Goal: Information Seeking & Learning: Learn about a topic

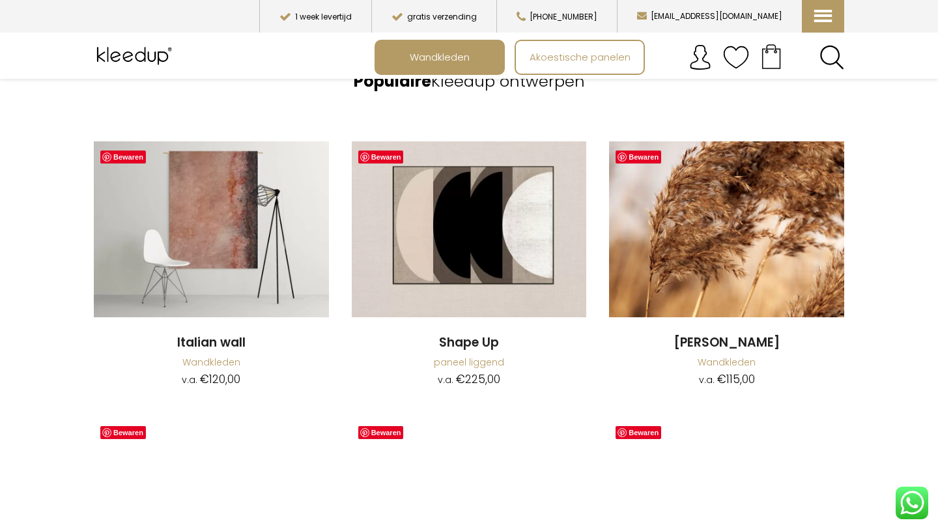
scroll to position [961, 0]
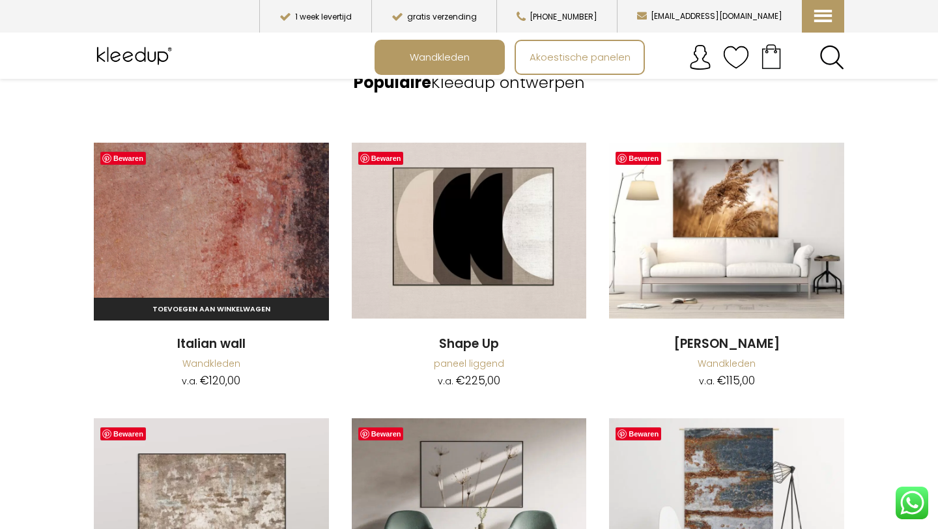
click at [175, 280] on img at bounding box center [211, 231] width 235 height 176
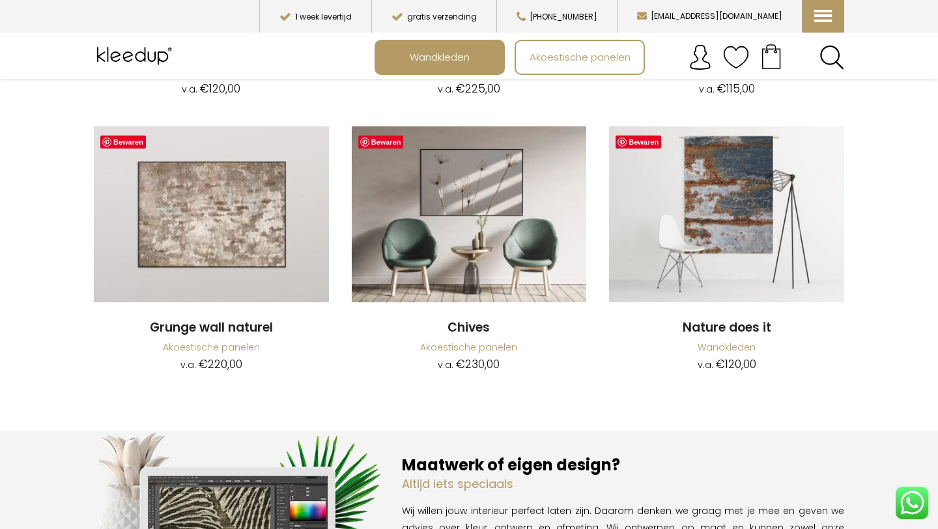
scroll to position [1254, 0]
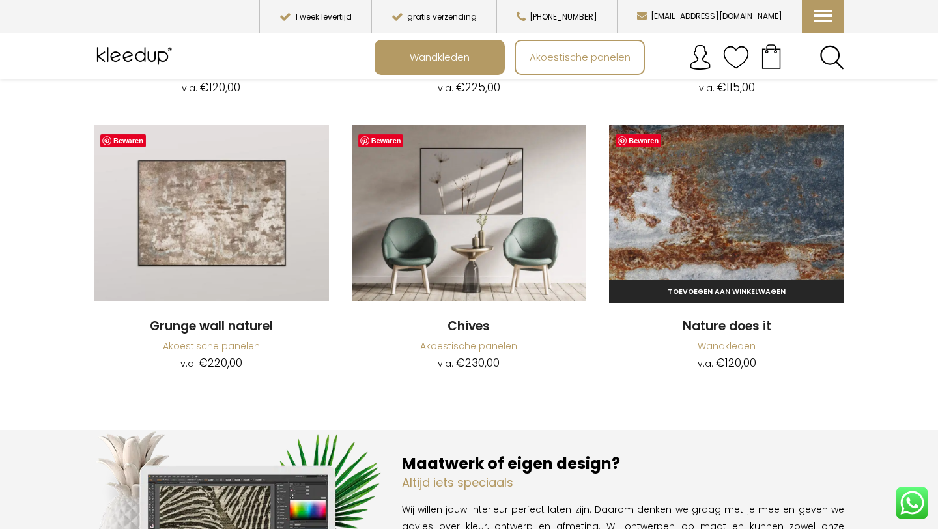
click at [766, 186] on img at bounding box center [726, 213] width 235 height 176
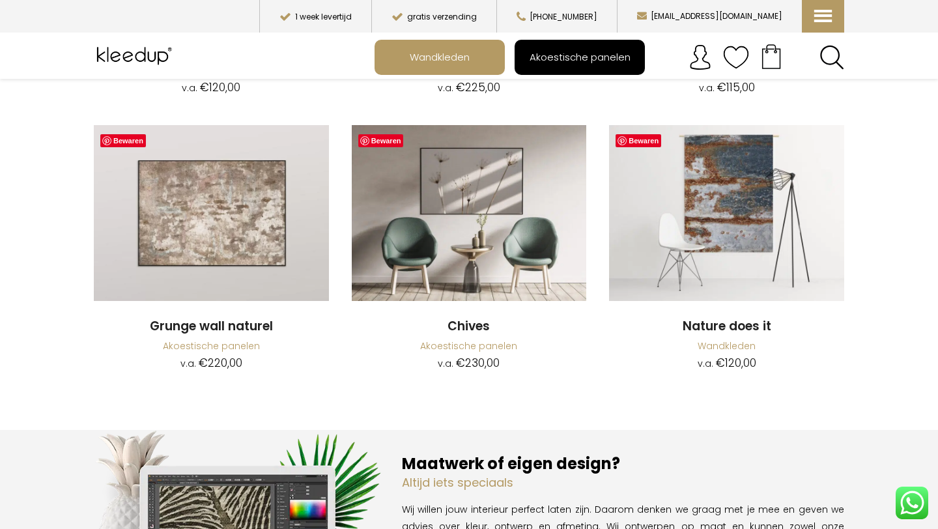
click at [592, 63] on span "Akoestische panelen" at bounding box center [580, 57] width 115 height 25
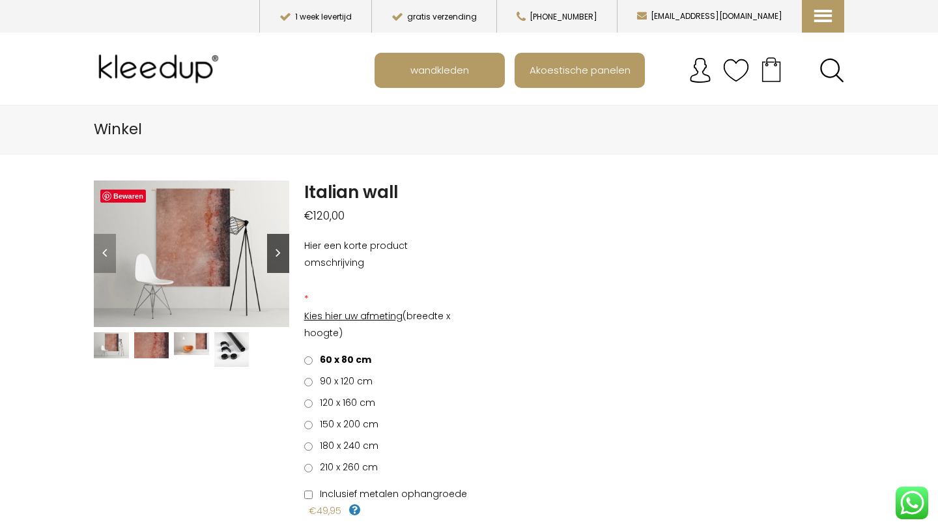
click at [278, 240] on link "Next" at bounding box center [278, 253] width 22 height 39
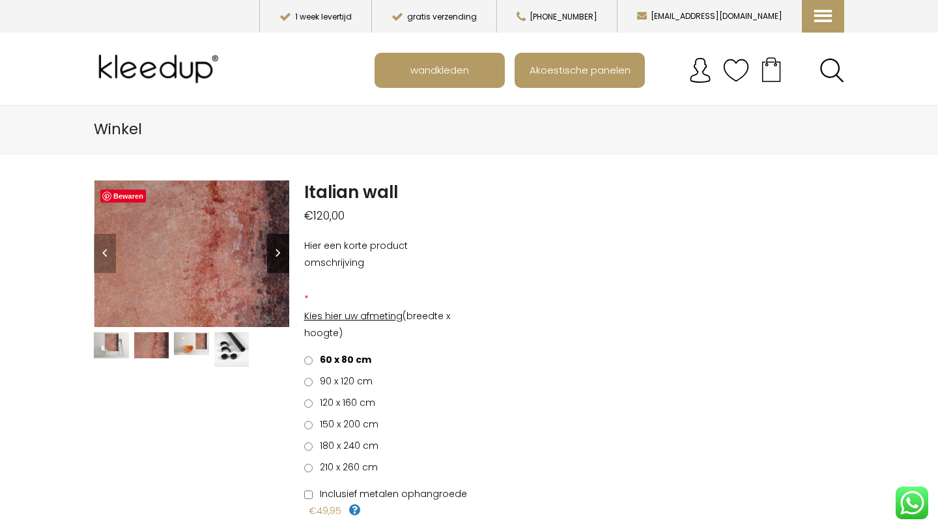
click at [278, 240] on link "Next" at bounding box center [278, 253] width 22 height 39
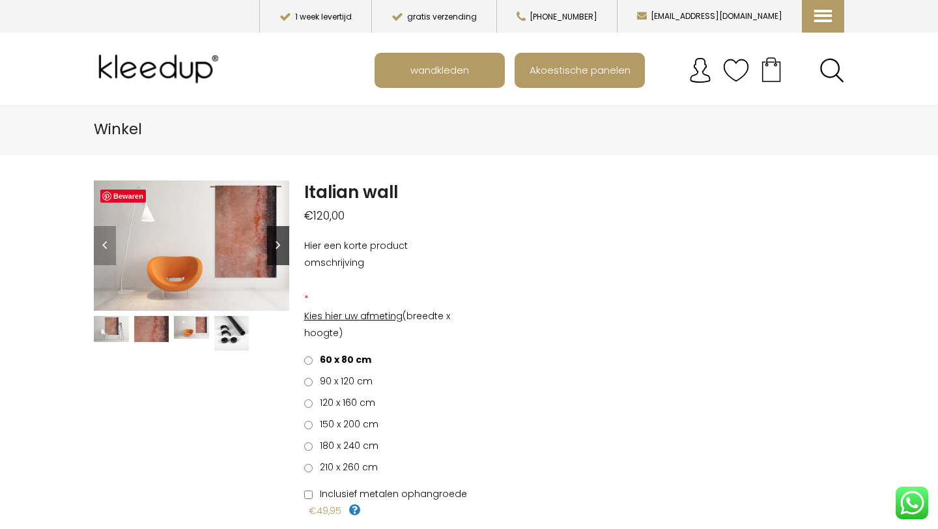
click at [278, 240] on link "Next" at bounding box center [278, 245] width 22 height 39
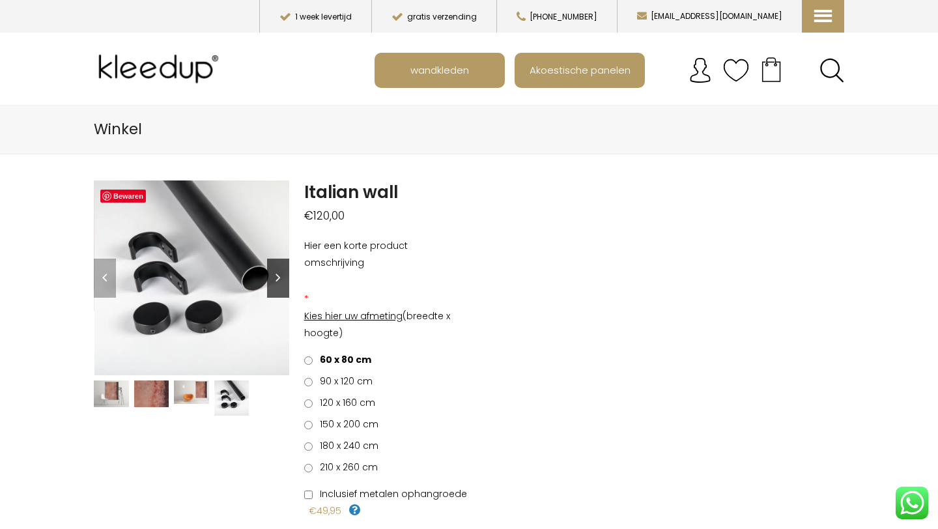
click at [279, 268] on link "Next" at bounding box center [278, 278] width 22 height 39
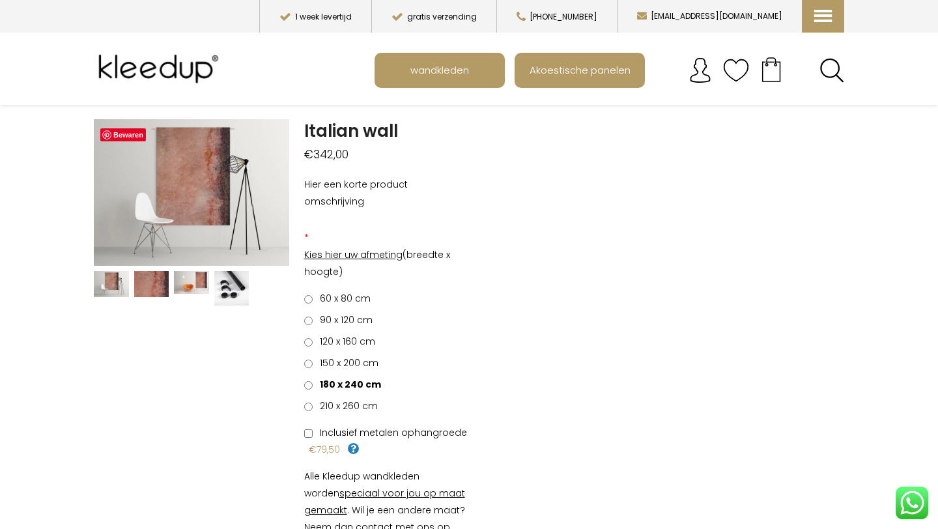
scroll to position [63, 0]
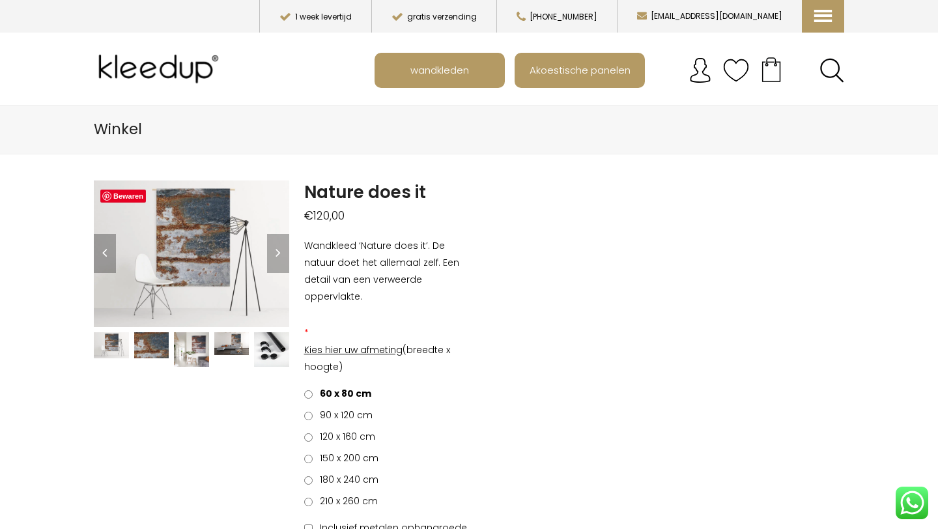
click at [192, 343] on img at bounding box center [191, 349] width 35 height 35
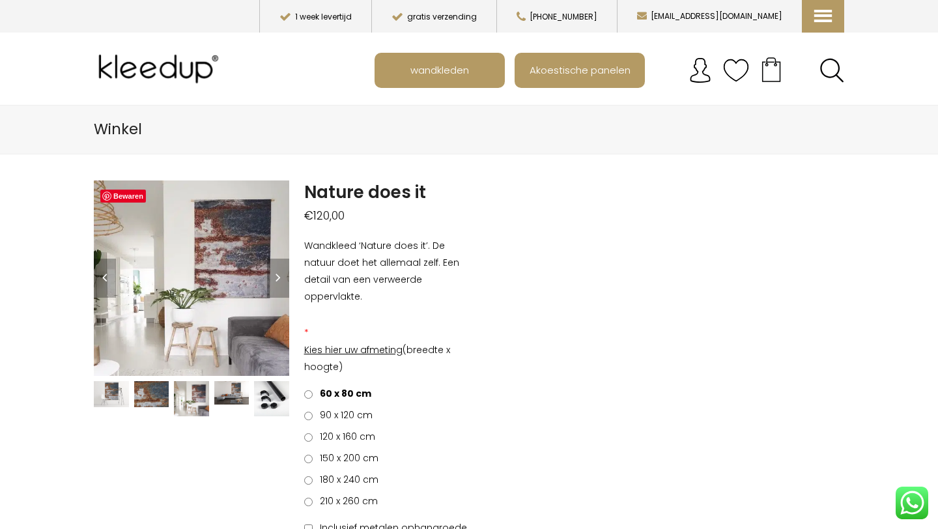
click at [235, 395] on img at bounding box center [231, 392] width 35 height 23
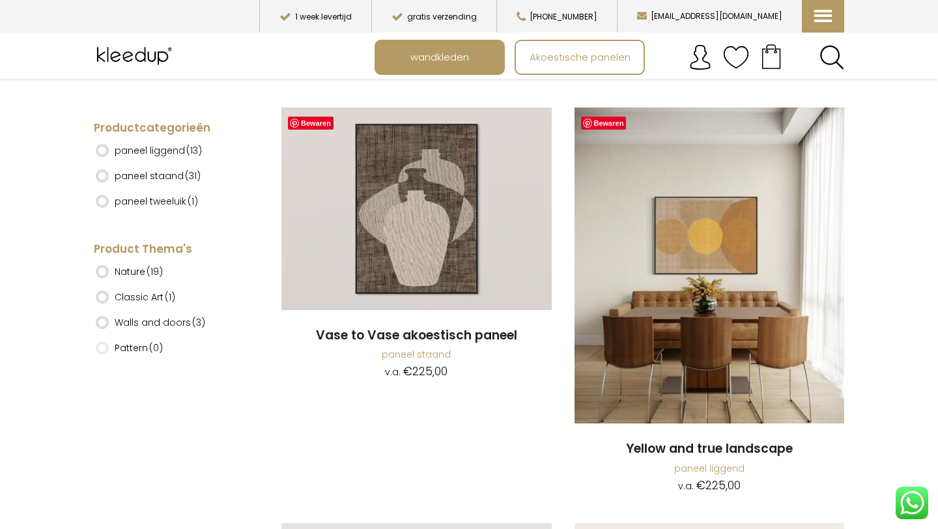
scroll to position [3321, 0]
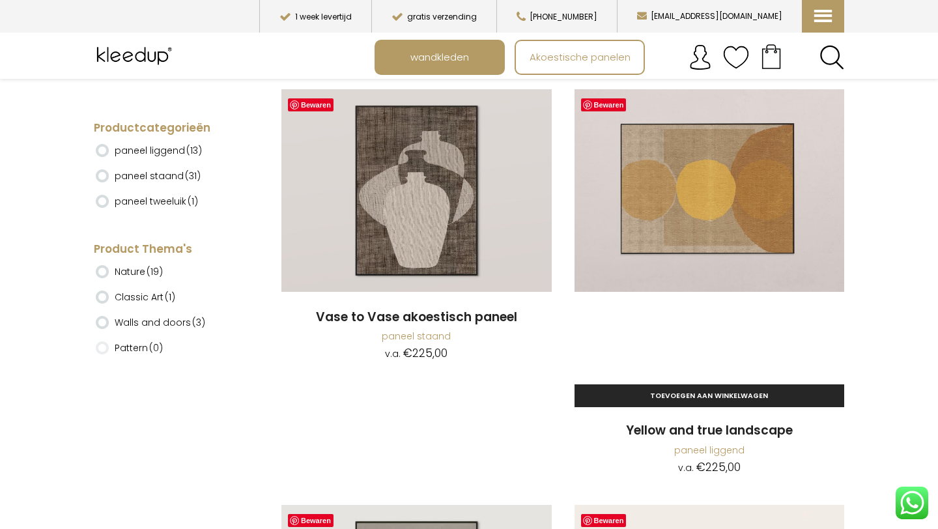
click at [683, 281] on img at bounding box center [710, 247] width 270 height 317
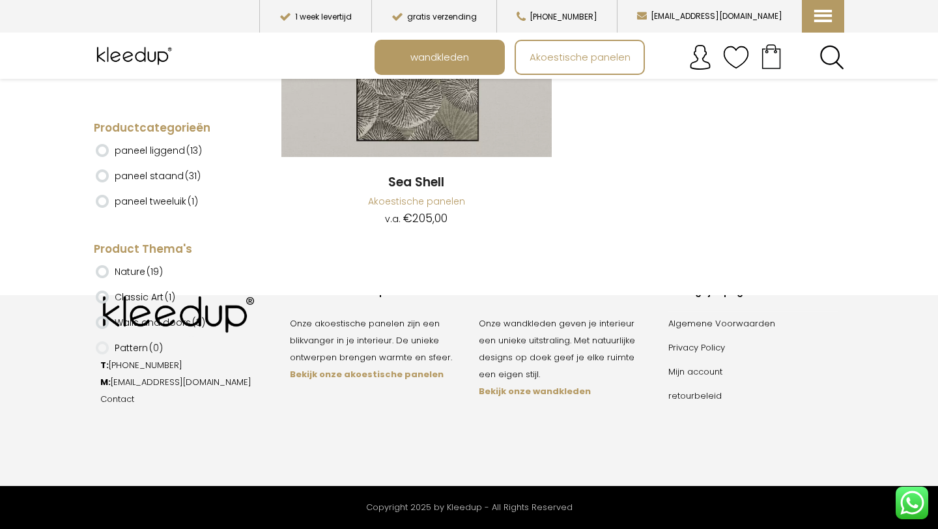
scroll to position [7241, 0]
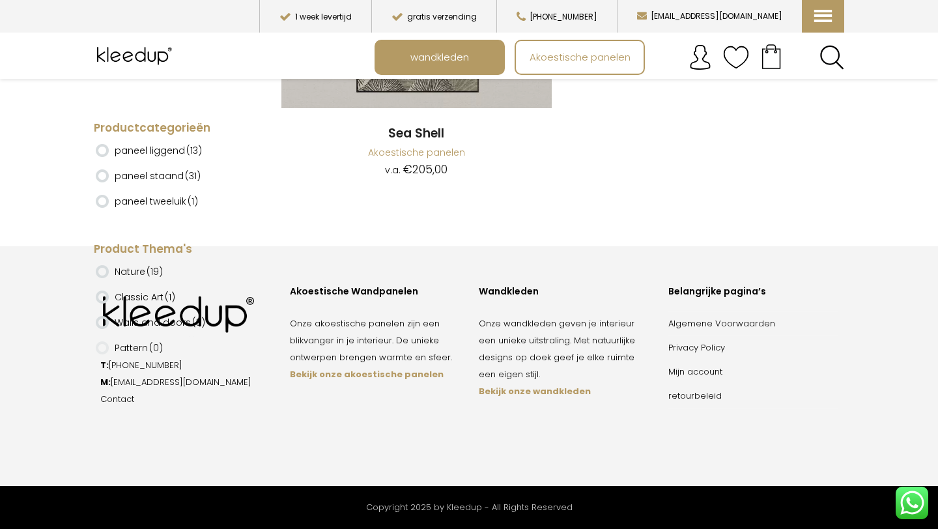
click at [158, 54] on img at bounding box center [136, 56] width 84 height 33
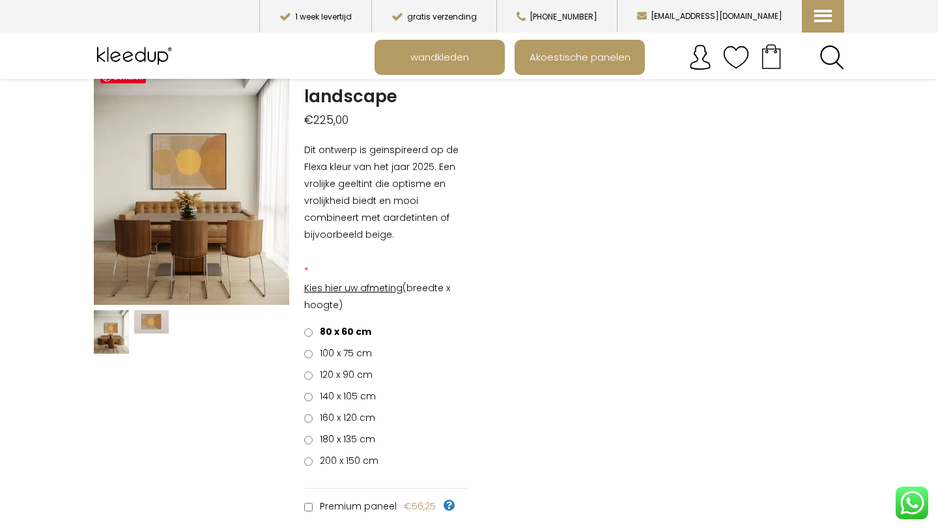
scroll to position [120, 0]
click at [281, 188] on link "Next" at bounding box center [278, 182] width 22 height 39
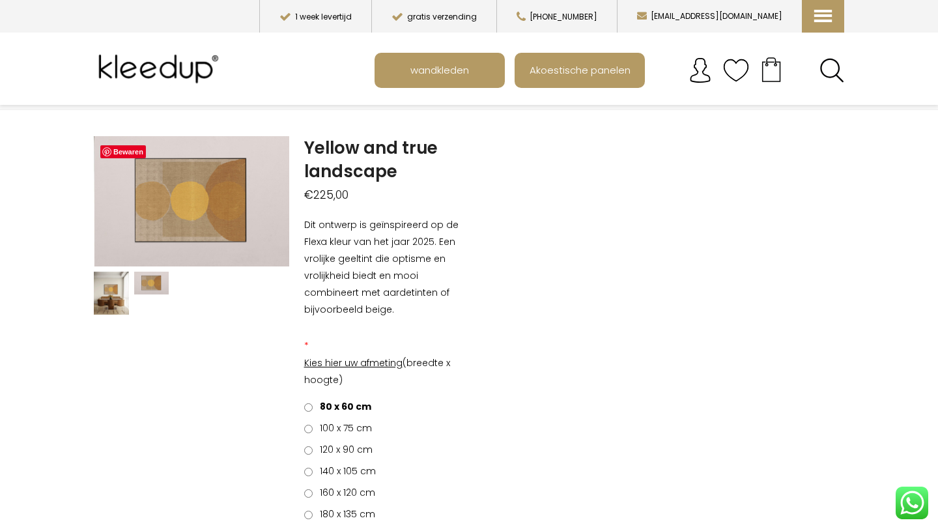
scroll to position [37, 0]
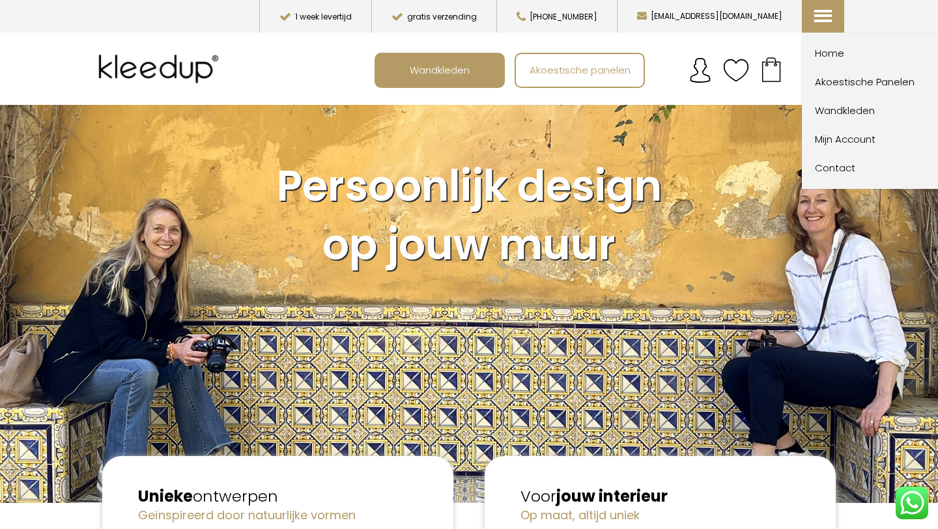
click at [816, 13] on icon at bounding box center [821, 6] width 13 height 13
click at [843, 81] on span "Akoestische Panelen" at bounding box center [886, 82] width 143 height 16
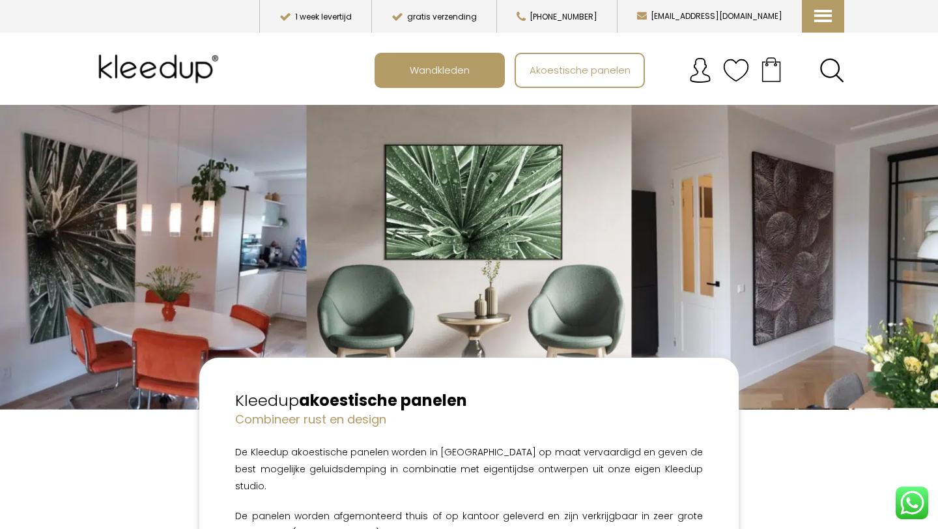
click at [160, 72] on img at bounding box center [161, 69] width 134 height 52
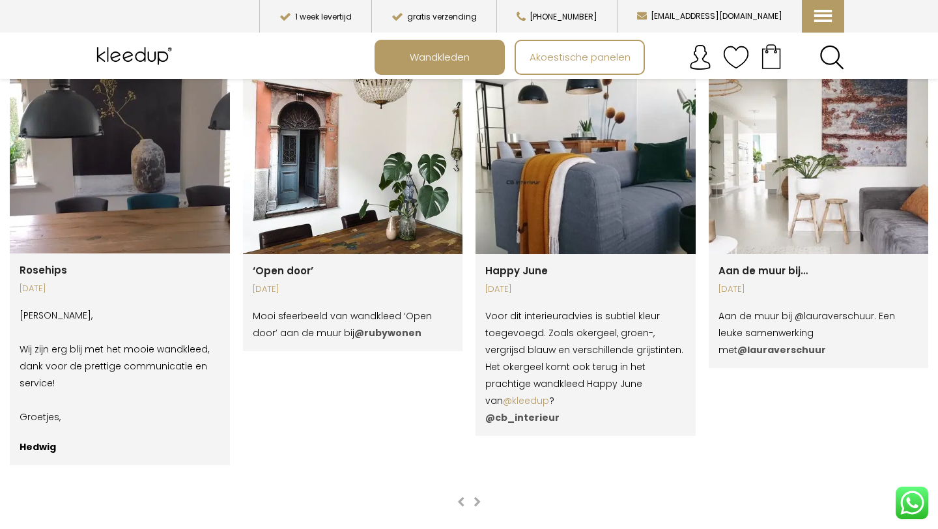
scroll to position [1958, 0]
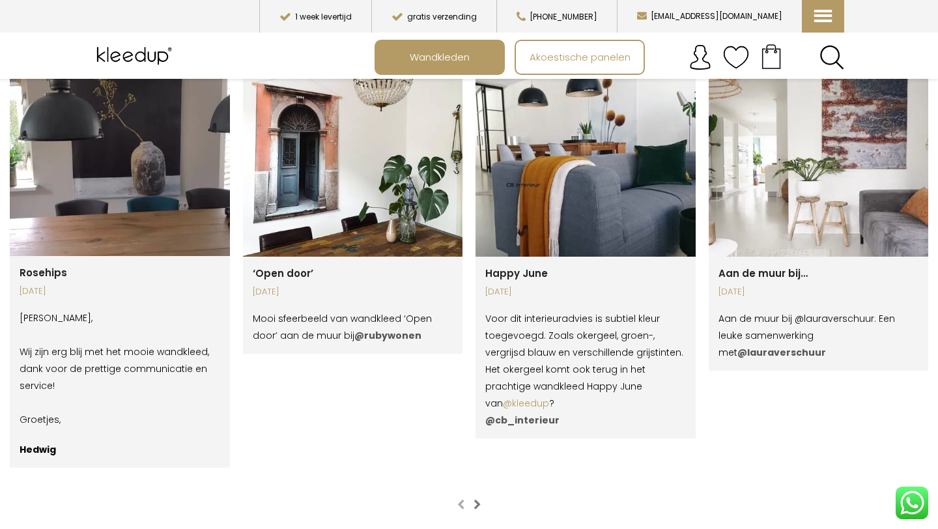
click at [474, 499] on span "button" at bounding box center [477, 504] width 7 height 10
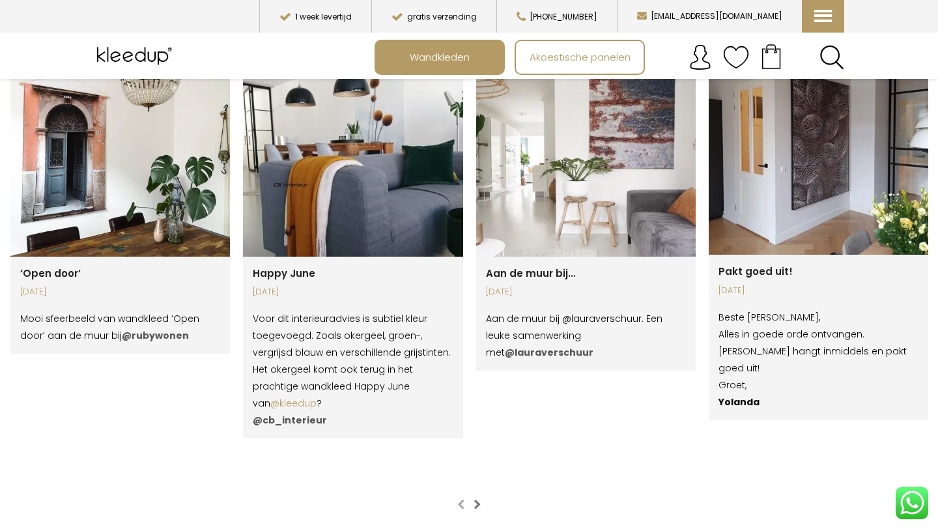
click at [474, 499] on span "button" at bounding box center [477, 504] width 7 height 10
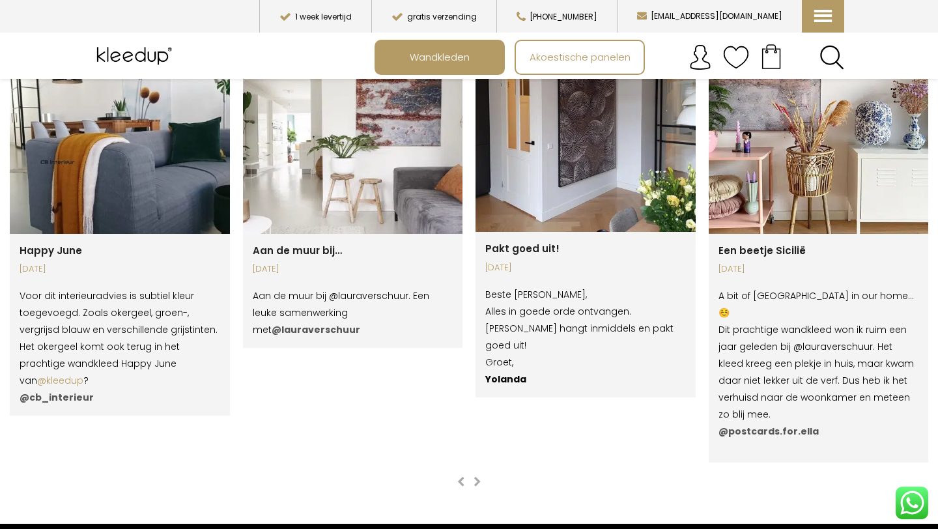
scroll to position [1982, 0]
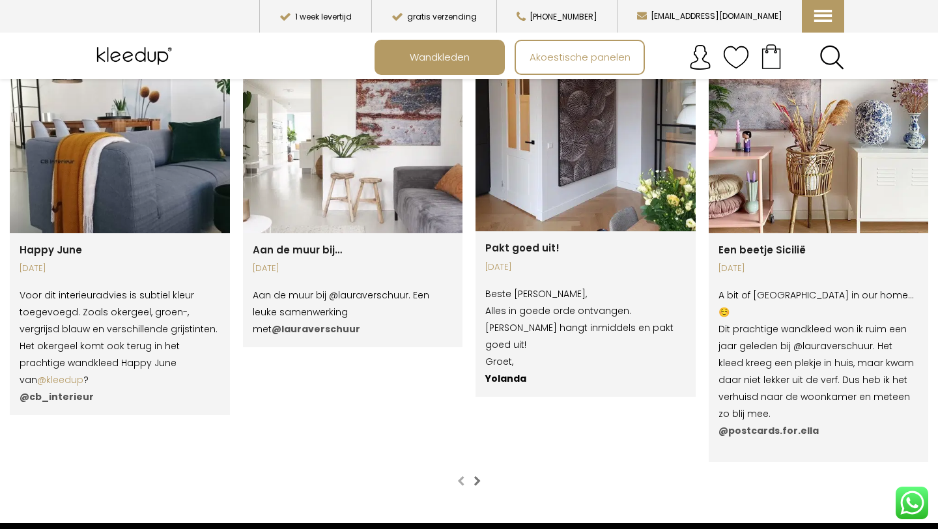
click at [476, 476] on span "button" at bounding box center [477, 481] width 7 height 10
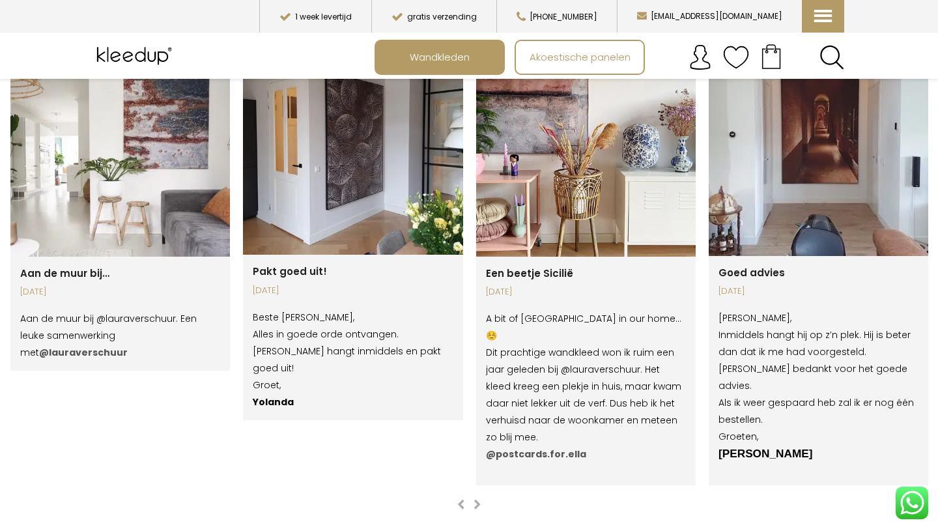
scroll to position [1969, 0]
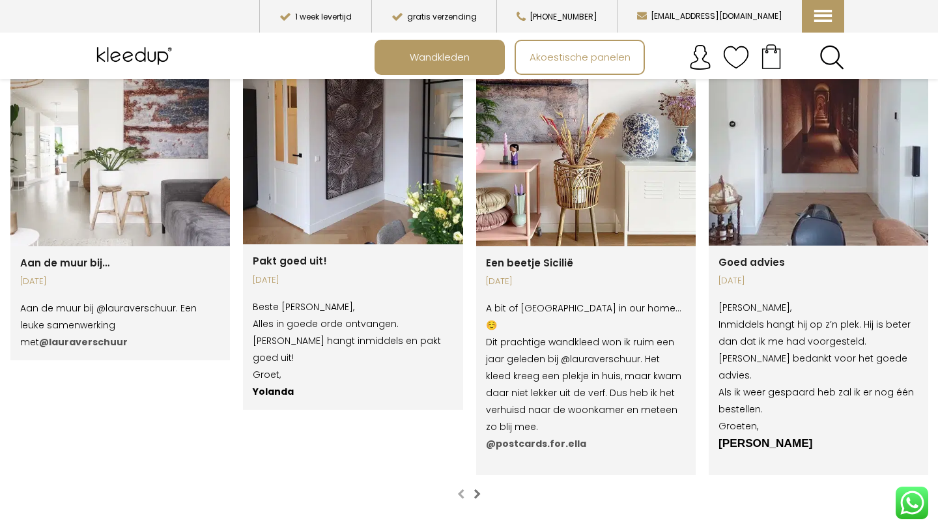
click at [475, 489] on span "button" at bounding box center [477, 494] width 7 height 10
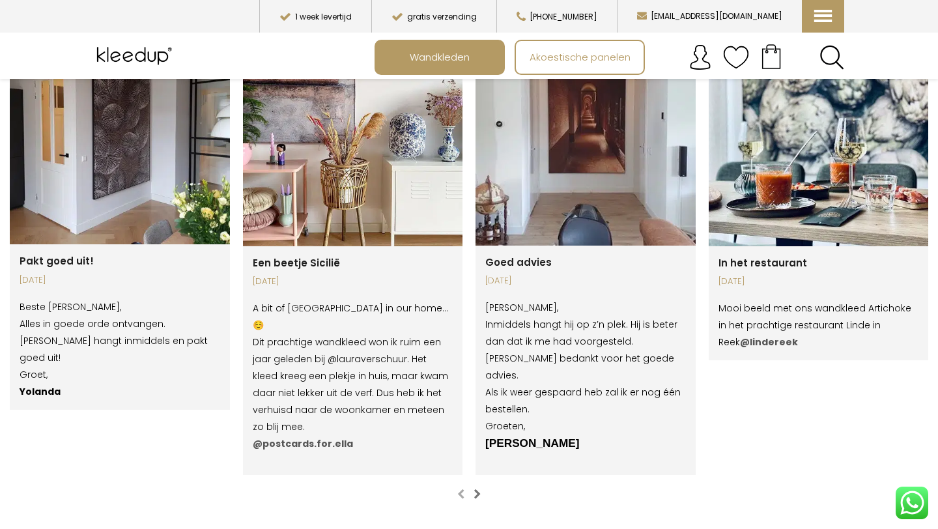
click at [475, 489] on span "button" at bounding box center [477, 494] width 7 height 10
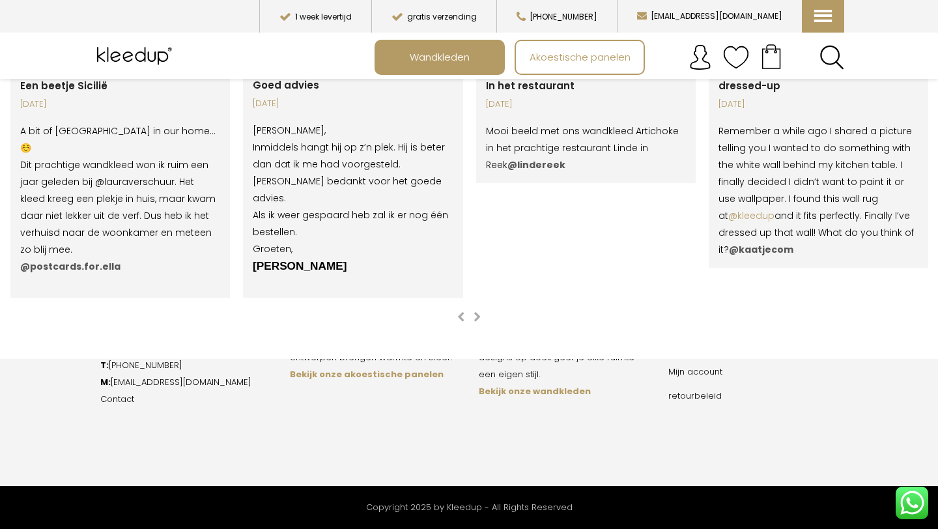
scroll to position [2148, 0]
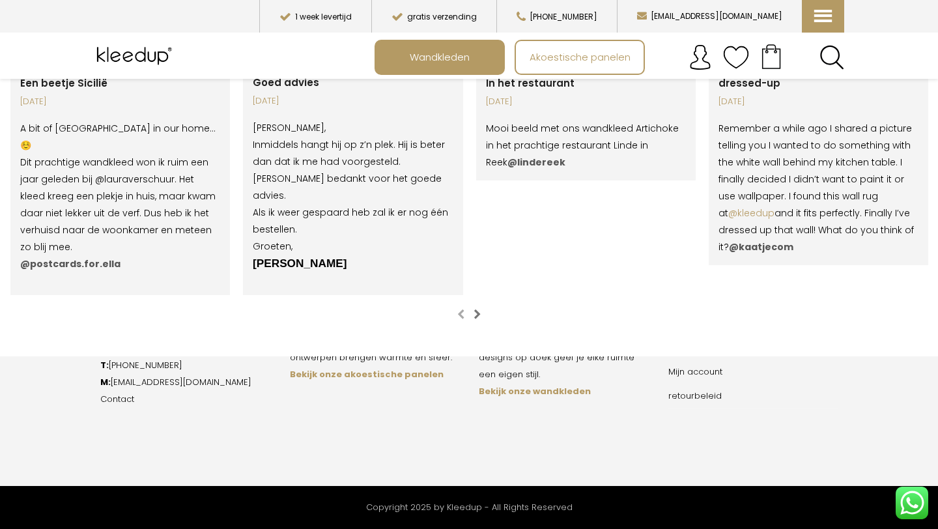
click at [480, 309] on span "button" at bounding box center [477, 314] width 7 height 10
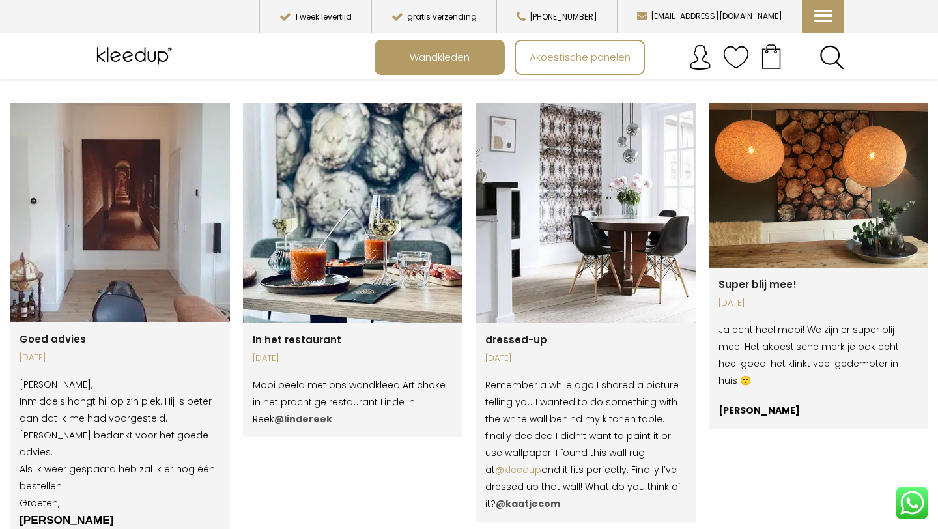
scroll to position [1892, 0]
